Goal: Task Accomplishment & Management: Use online tool/utility

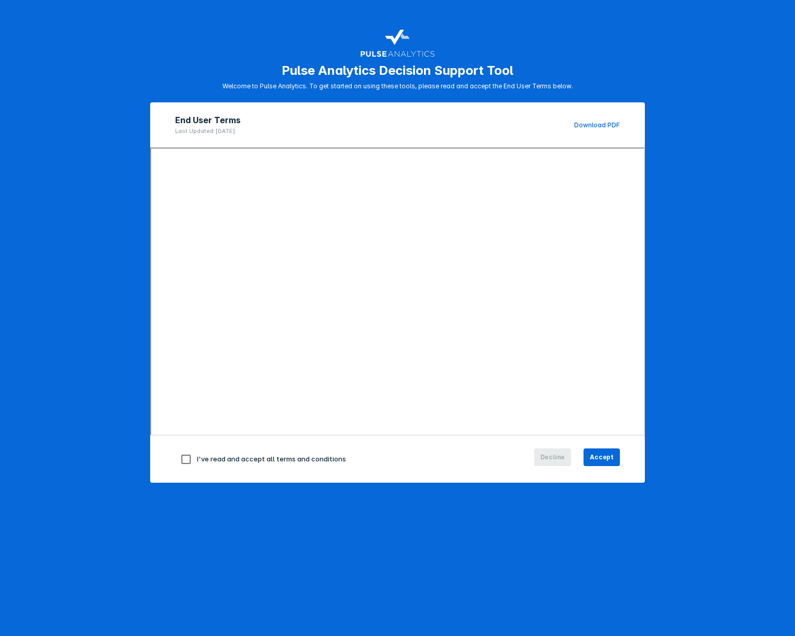
click at [192, 457] on input "checkbox" at bounding box center [186, 459] width 22 height 22
checkbox input "true"
click at [607, 458] on span "Accept" at bounding box center [602, 456] width 24 height 9
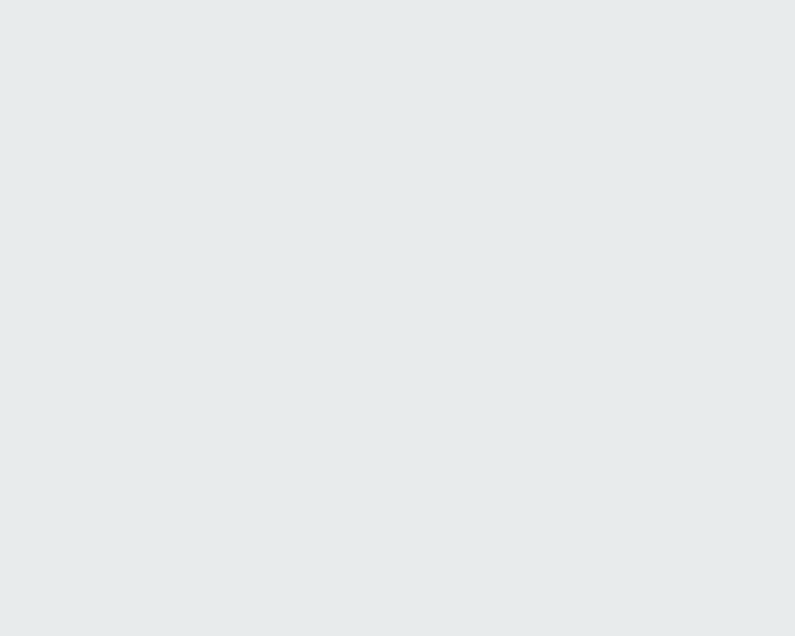
click at [712, 0] on html "Printing this webpage has been disabled. This tool is intended for internal pla…" at bounding box center [397, 0] width 795 height 0
